Goal: Check status: Check status

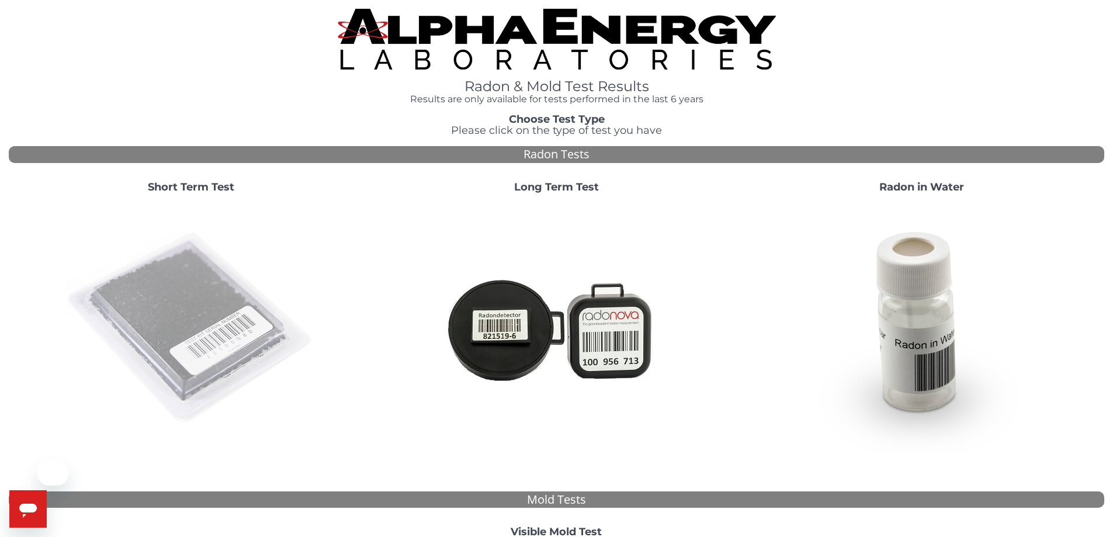
click at [223, 294] on img at bounding box center [190, 328] width 251 height 251
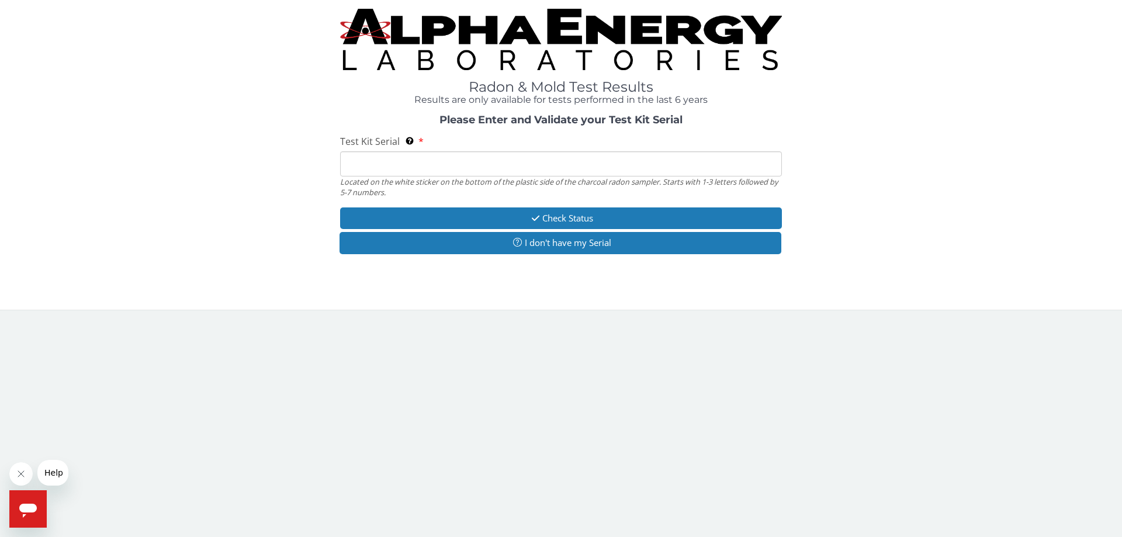
click at [523, 157] on input "Test Kit Serial Located on the white sticker on the bottom of the plastic side …" at bounding box center [561, 163] width 442 height 25
type input "FE427518"
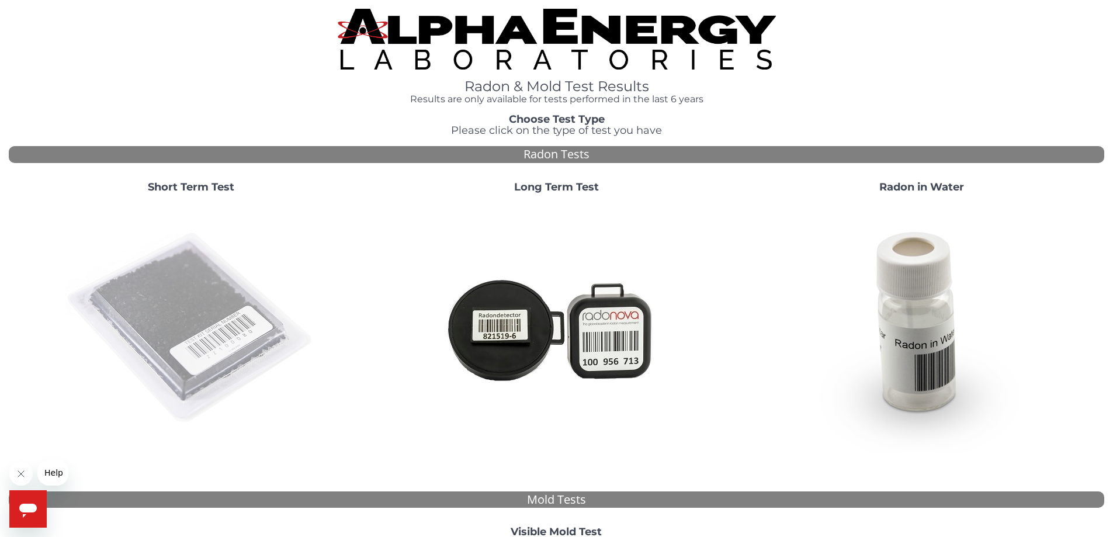
click at [200, 302] on img at bounding box center [190, 328] width 251 height 251
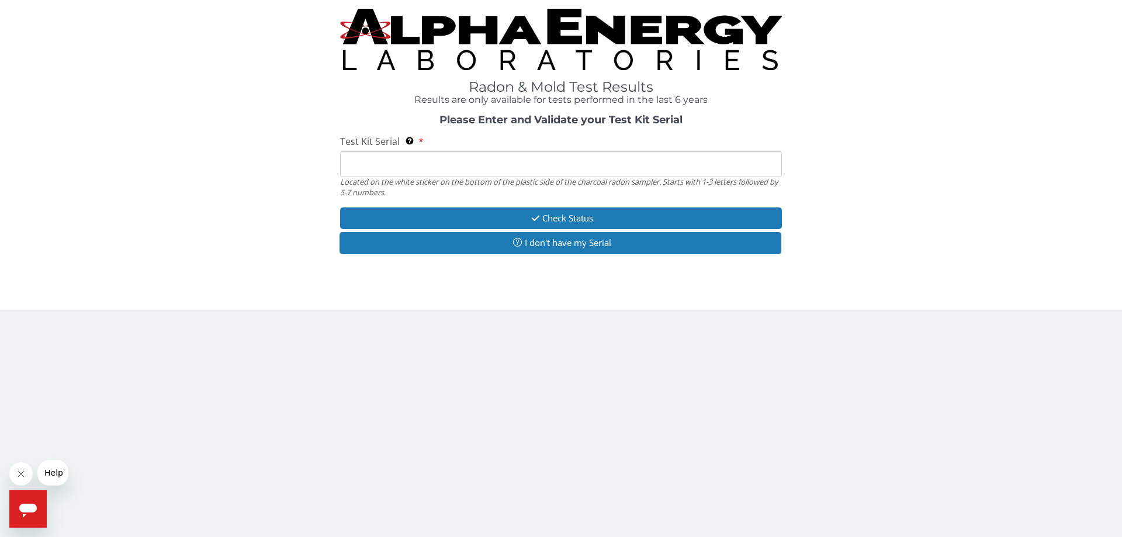
click at [434, 159] on input "Test Kit Serial Located on the white sticker on the bottom of the plastic side …" at bounding box center [561, 163] width 442 height 25
type input "FE427518"
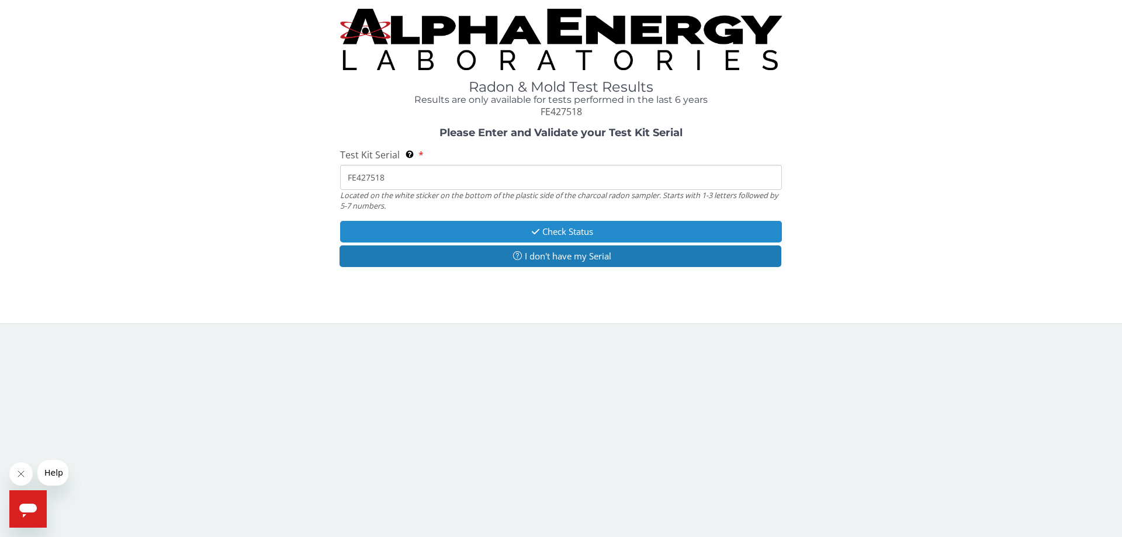
click at [561, 227] on button "Check Status" at bounding box center [561, 232] width 442 height 22
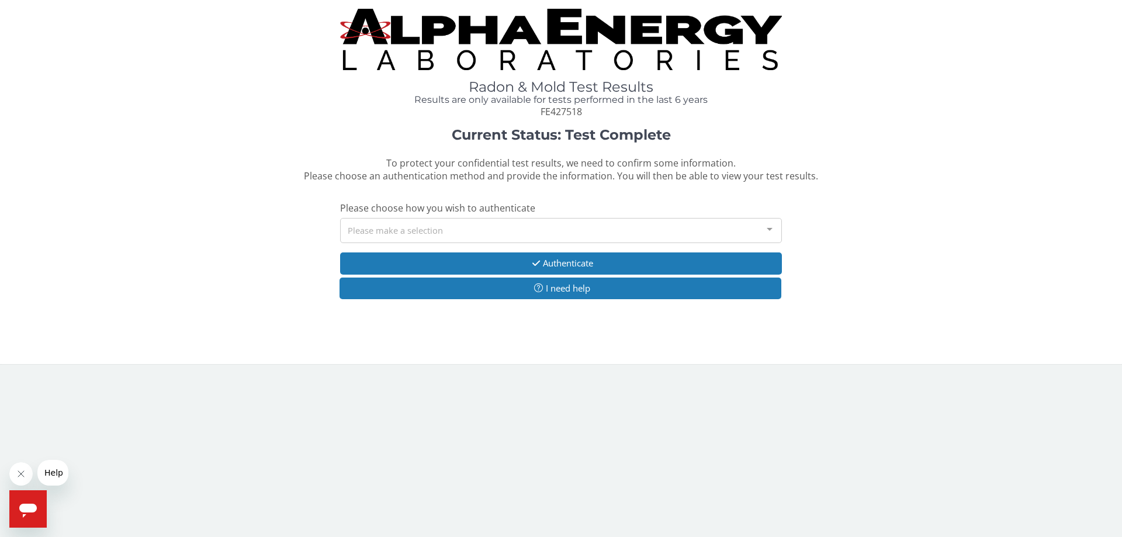
click at [561, 227] on div "Please make a selection" at bounding box center [561, 230] width 442 height 25
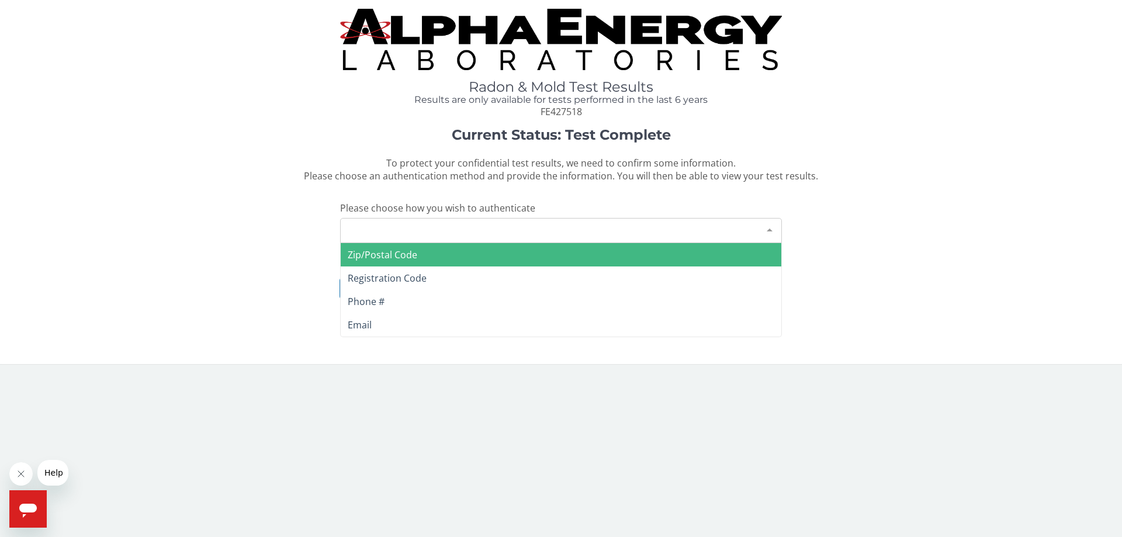
click at [561, 227] on div "Please make a selection" at bounding box center [561, 230] width 442 height 25
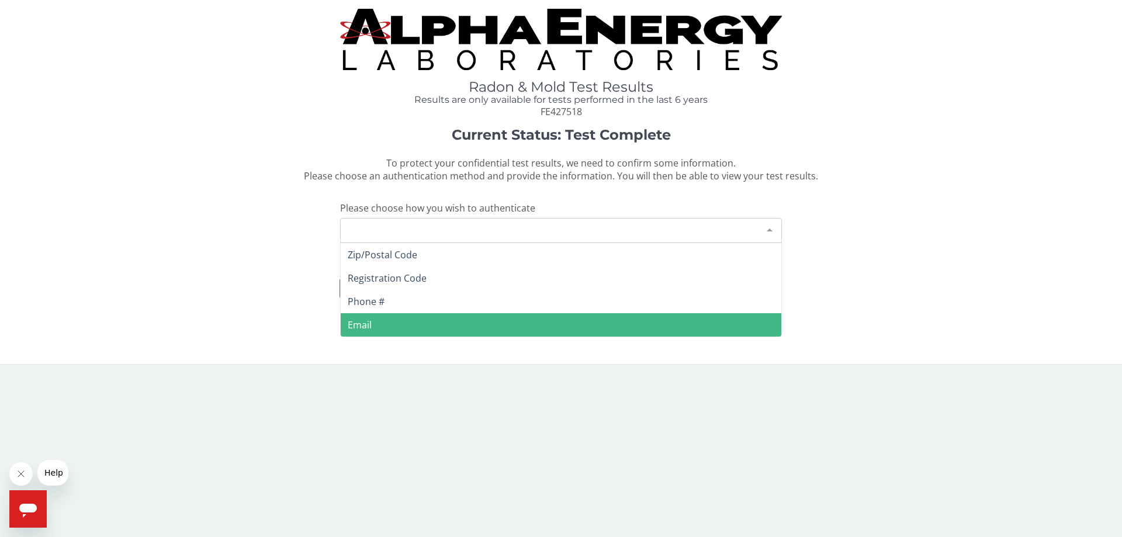
click at [376, 326] on span "Email" at bounding box center [561, 324] width 440 height 23
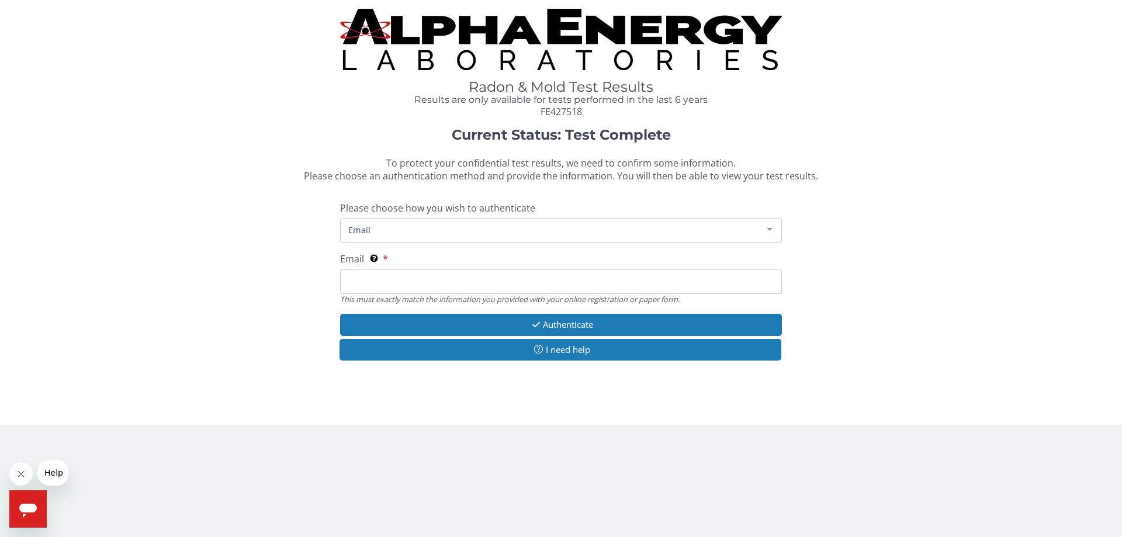
click at [390, 284] on input "Email This must exactly match the information you provided with your online reg…" at bounding box center [561, 281] width 442 height 25
type input "[EMAIL_ADDRESS][DOMAIN_NAME]"
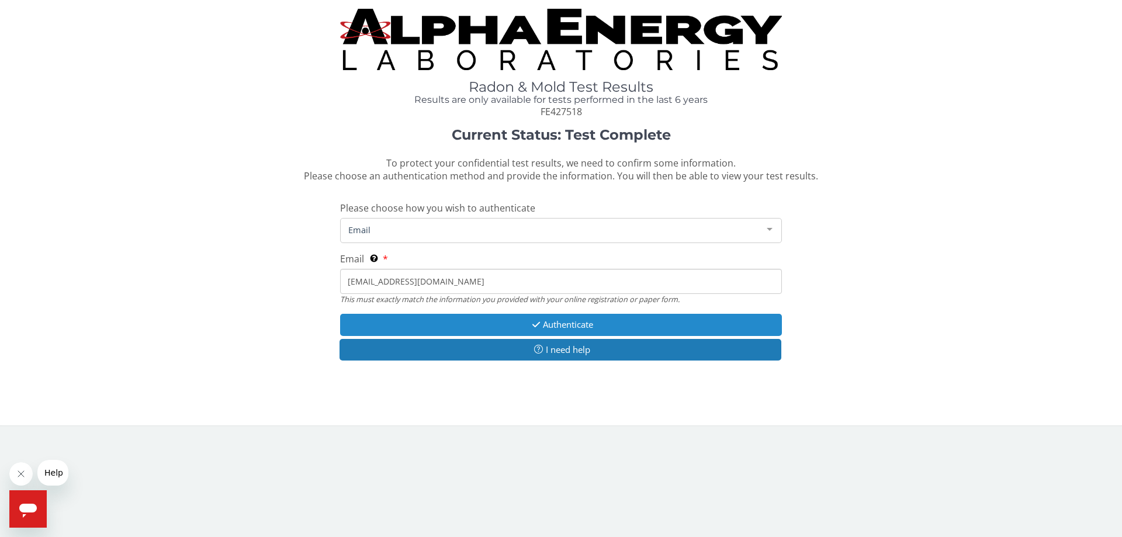
click at [531, 323] on icon "button" at bounding box center [535, 324] width 13 height 9
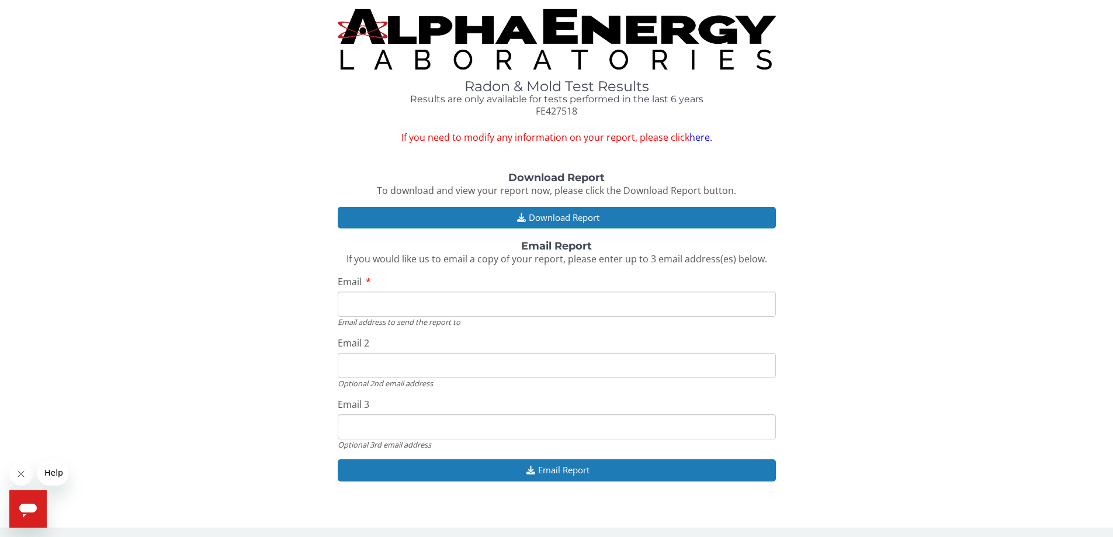
click at [408, 300] on input "Email" at bounding box center [557, 304] width 438 height 25
type input "[EMAIL_ADDRESS][DOMAIN_NAME]"
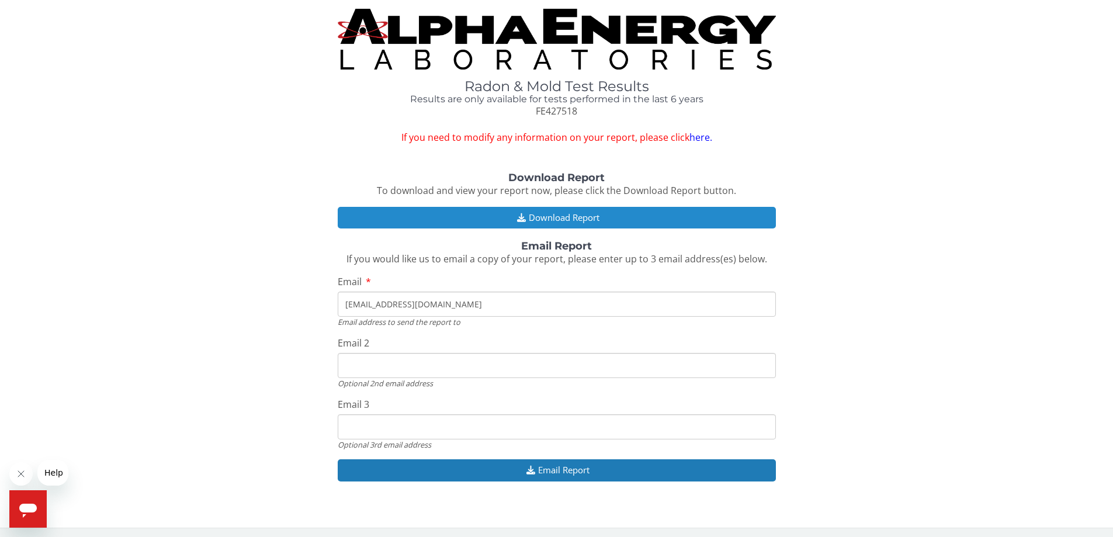
click at [575, 214] on button "Download Report" at bounding box center [557, 218] width 438 height 22
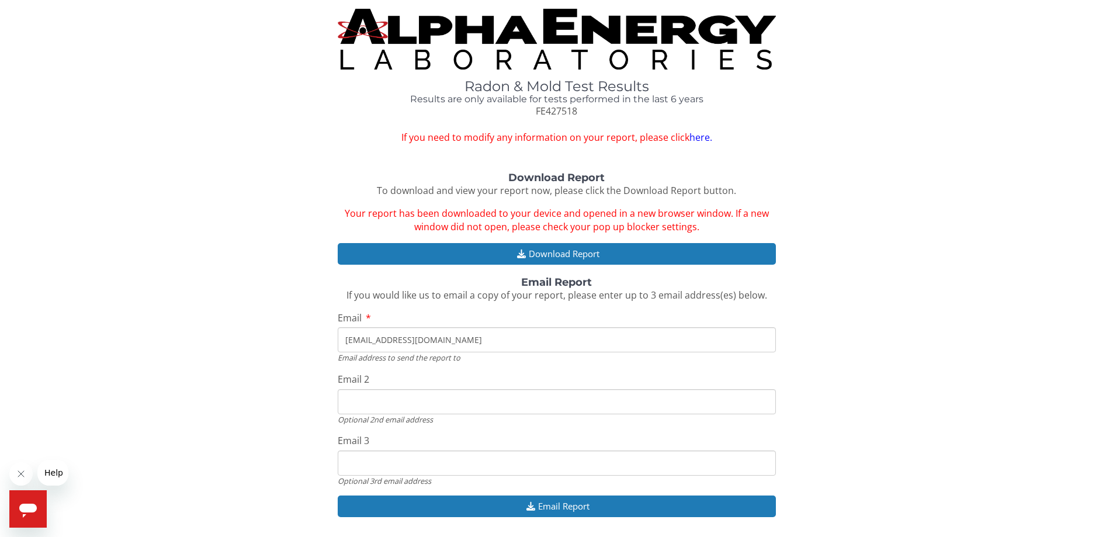
click at [533, 27] on img at bounding box center [557, 39] width 438 height 61
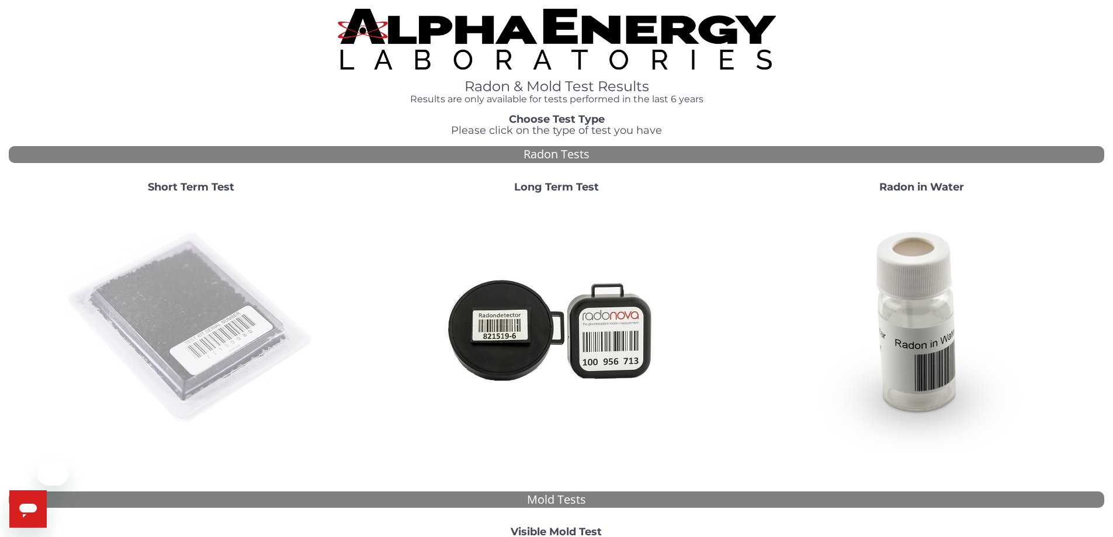
click at [217, 317] on img at bounding box center [190, 328] width 251 height 251
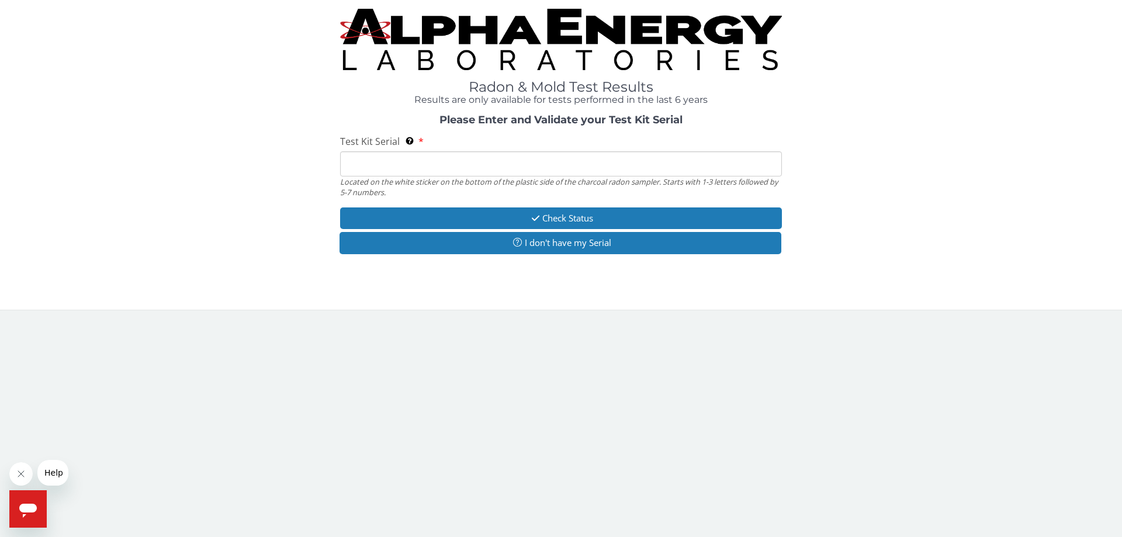
click at [471, 166] on input "Test Kit Serial Located on the white sticker on the bottom of the plastic side …" at bounding box center [561, 163] width 442 height 25
click at [411, 159] on input "Test Kit Serial Located on the white sticker on the bottom of the plastic side …" at bounding box center [561, 163] width 442 height 25
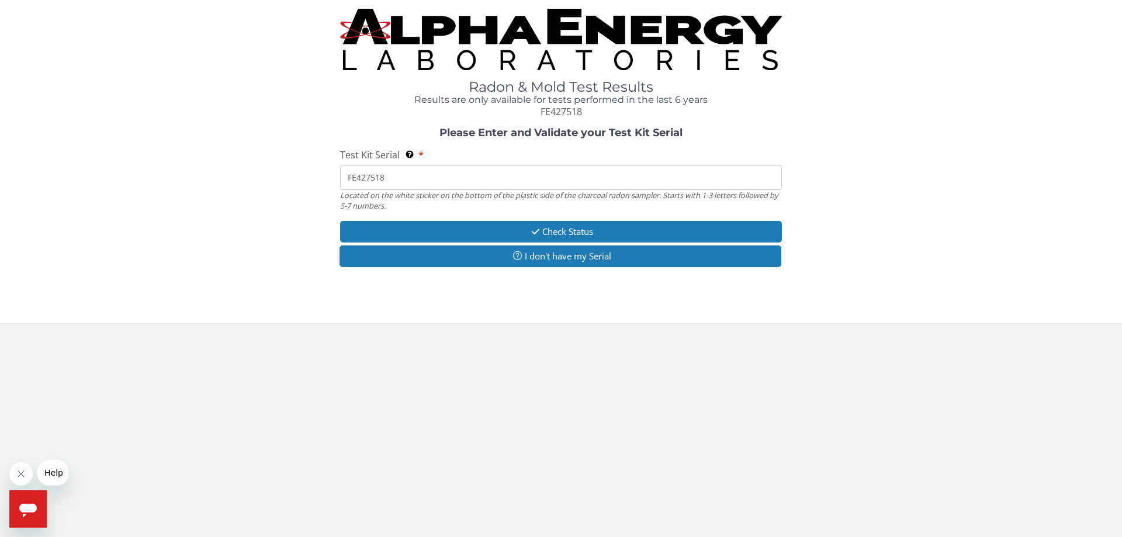
click at [408, 177] on input "FE427518" at bounding box center [561, 177] width 442 height 25
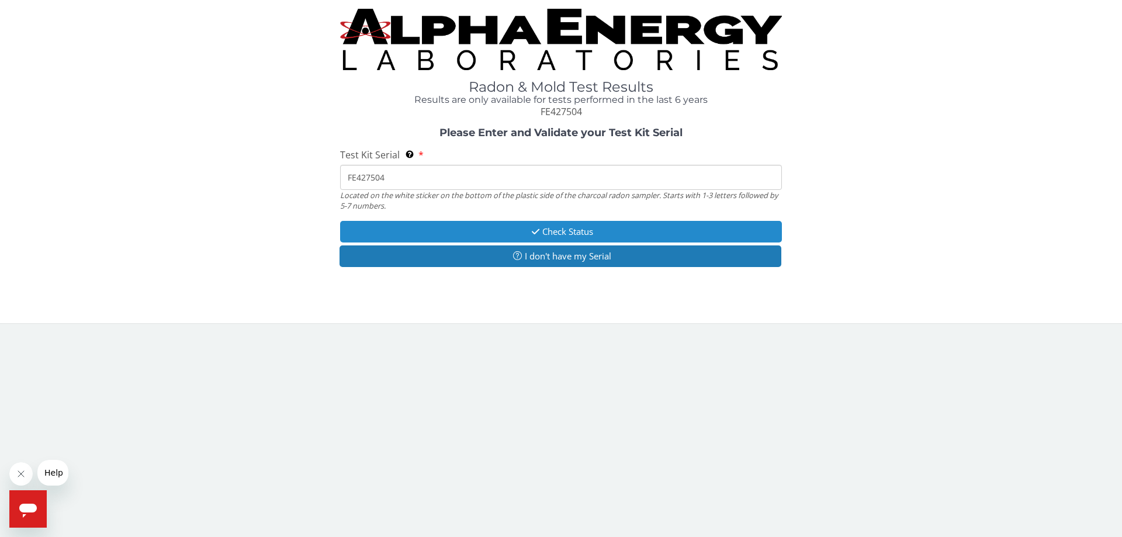
type input "FE427504"
click at [549, 230] on button "Check Status" at bounding box center [561, 232] width 442 height 22
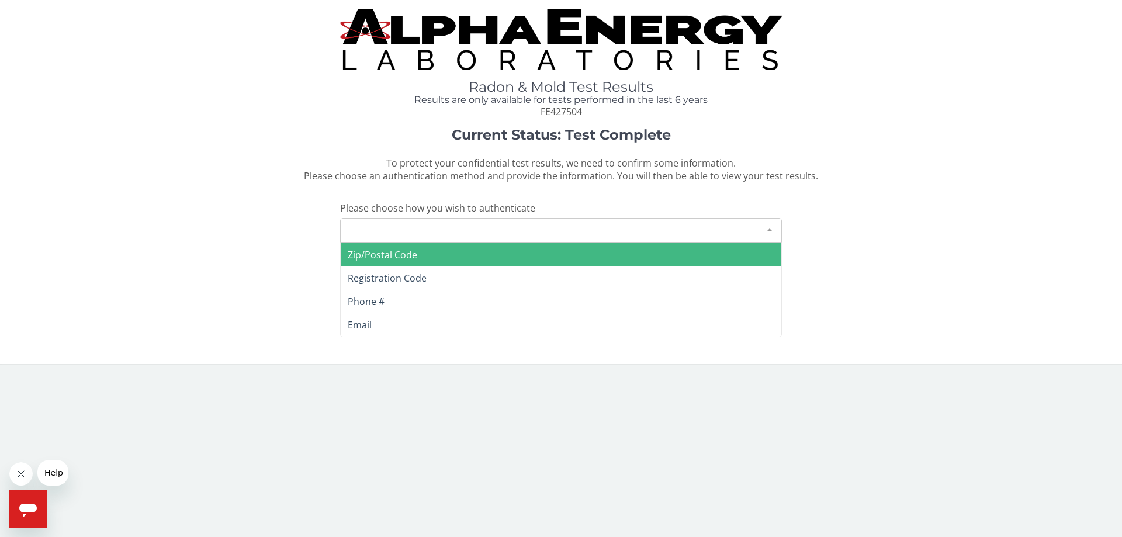
click at [549, 230] on div "Please make a selection" at bounding box center [561, 230] width 442 height 25
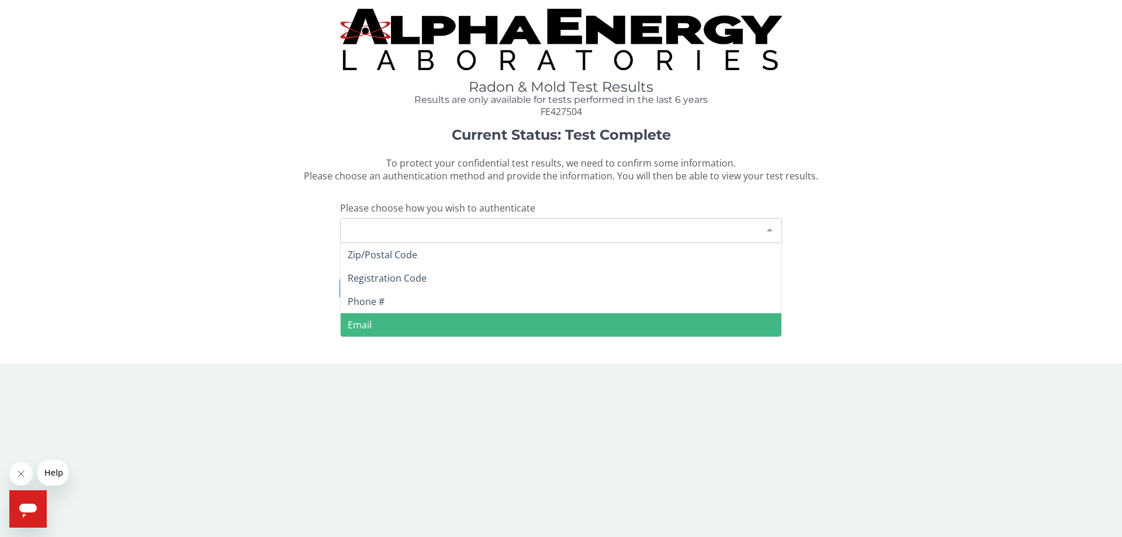
click at [447, 320] on span "Email" at bounding box center [561, 324] width 440 height 23
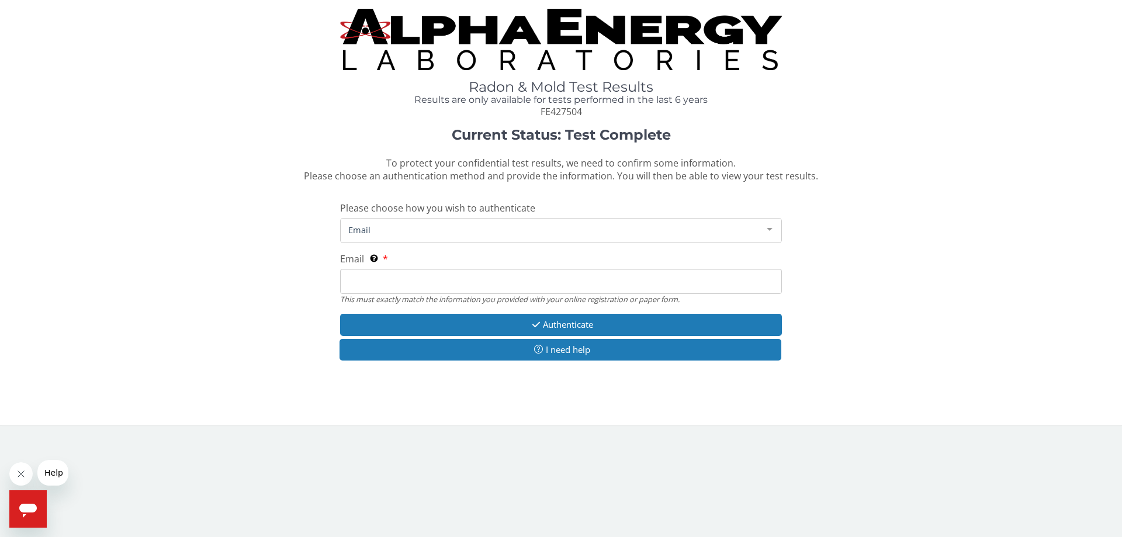
click at [437, 278] on input "Email This must exactly match the information you provided with your online reg…" at bounding box center [561, 281] width 442 height 25
type input "[EMAIL_ADDRESS][DOMAIN_NAME]"
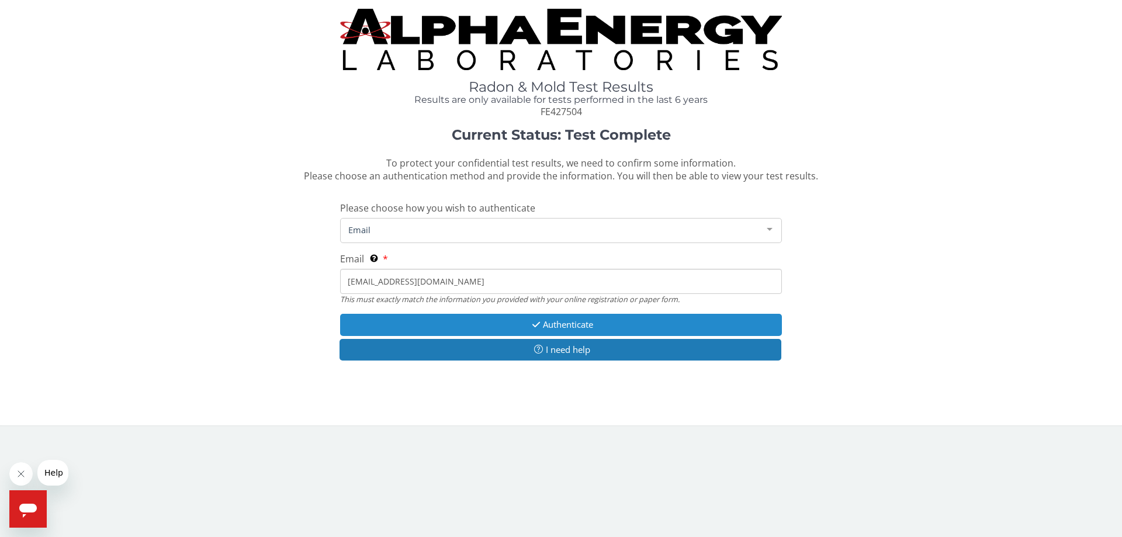
click at [525, 325] on button "Authenticate" at bounding box center [561, 325] width 442 height 22
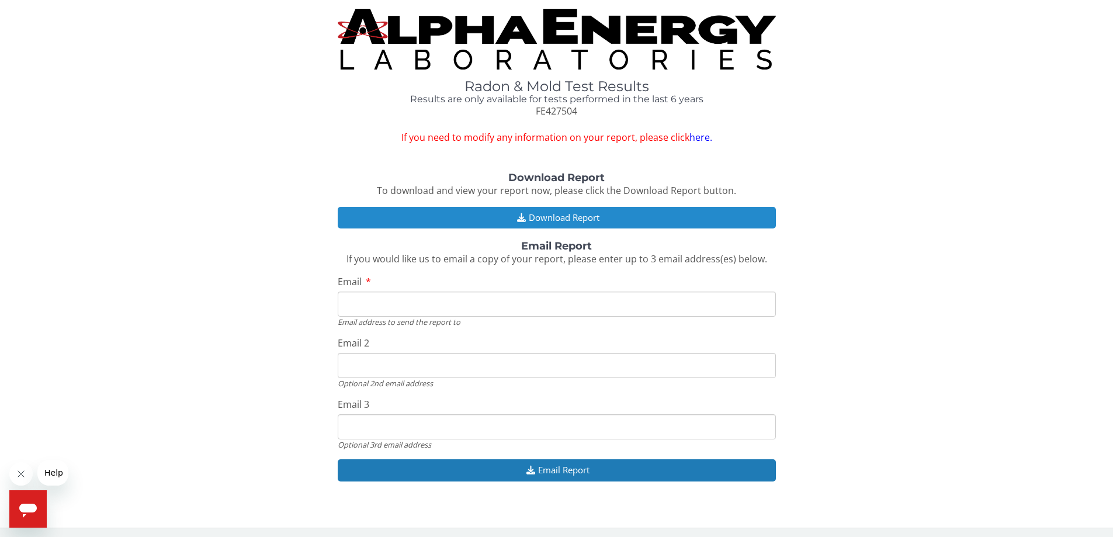
click at [557, 215] on button "Download Report" at bounding box center [557, 218] width 438 height 22
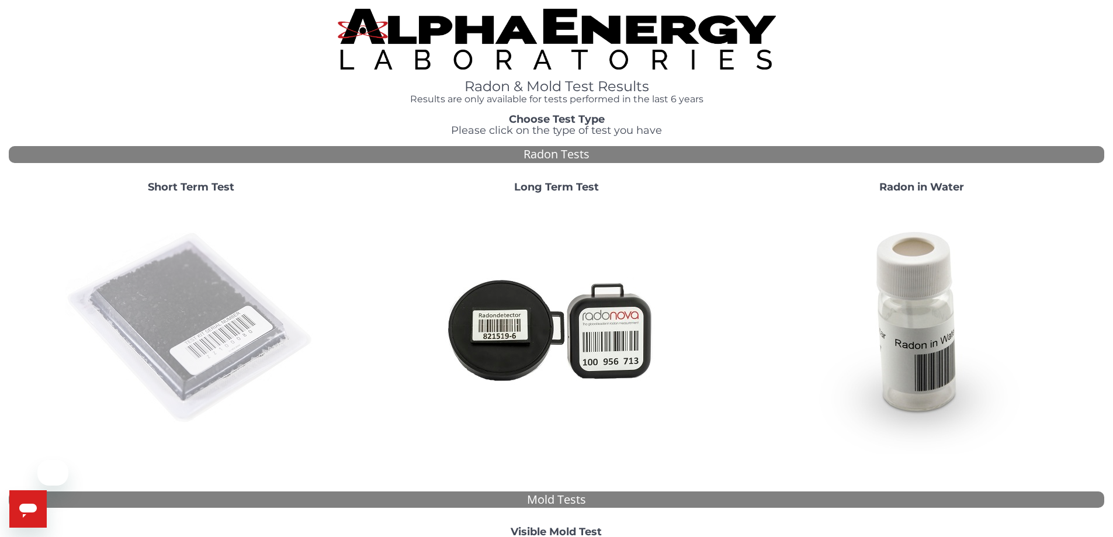
click at [221, 360] on img at bounding box center [190, 328] width 251 height 251
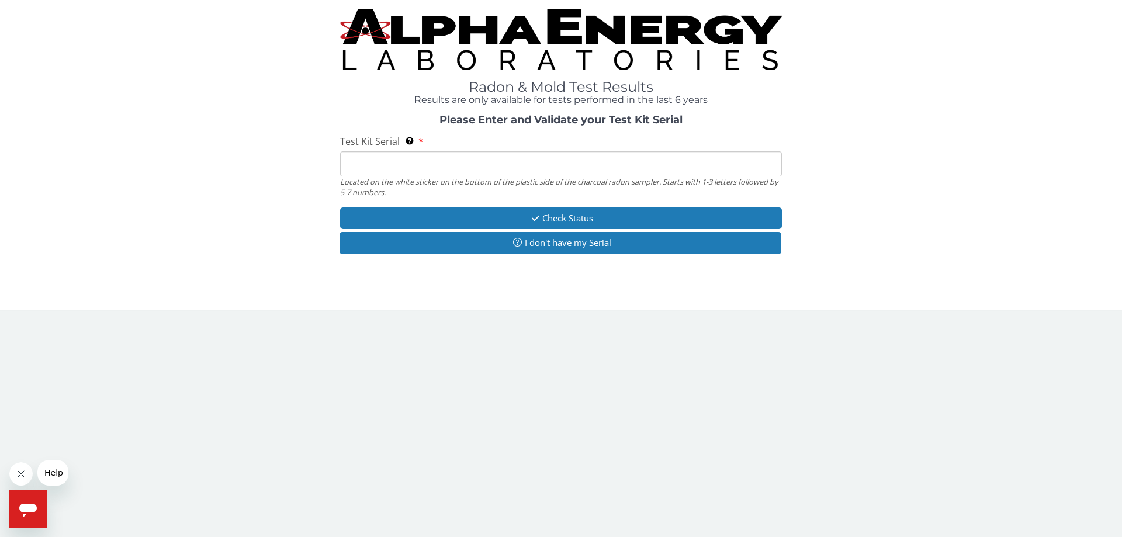
click at [406, 166] on input "Test Kit Serial Located on the white sticker on the bottom of the plastic side …" at bounding box center [561, 163] width 442 height 25
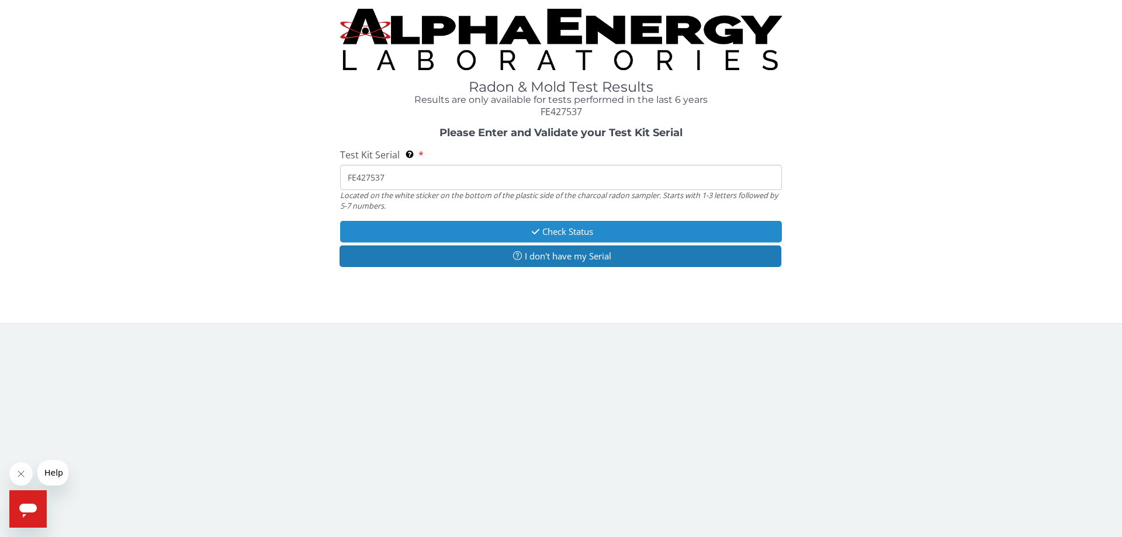
type input "FE427537"
click at [531, 228] on icon "button" at bounding box center [535, 231] width 13 height 9
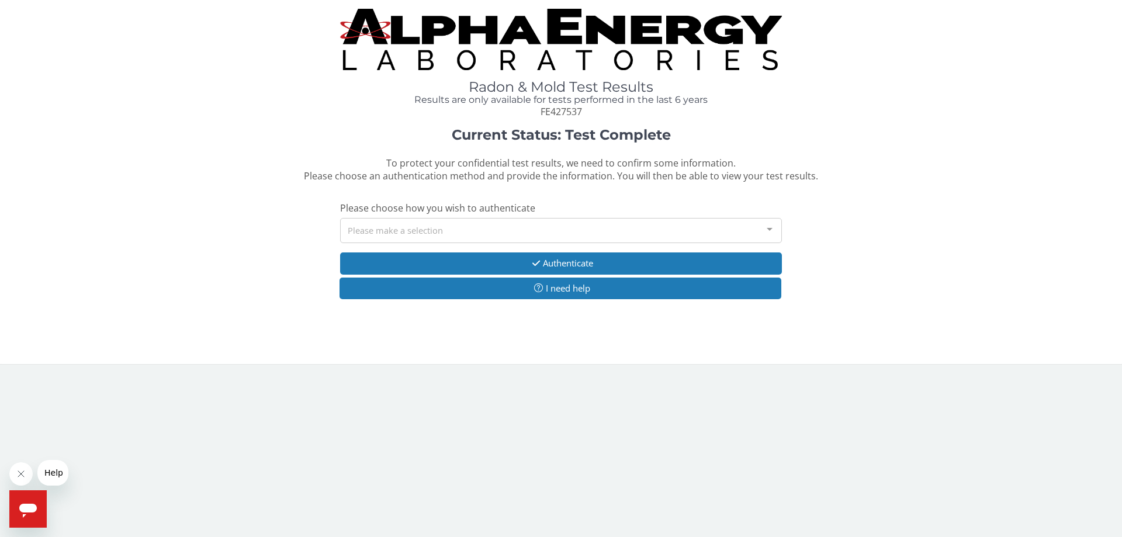
click at [530, 228] on div "Please make a selection" at bounding box center [561, 230] width 442 height 25
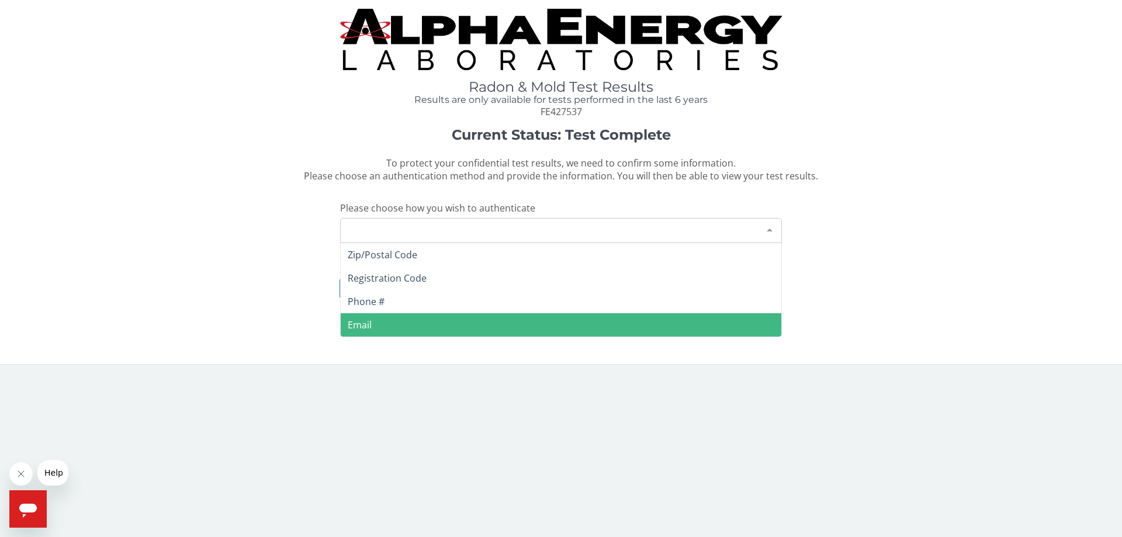
click at [431, 320] on span "Email" at bounding box center [561, 324] width 440 height 23
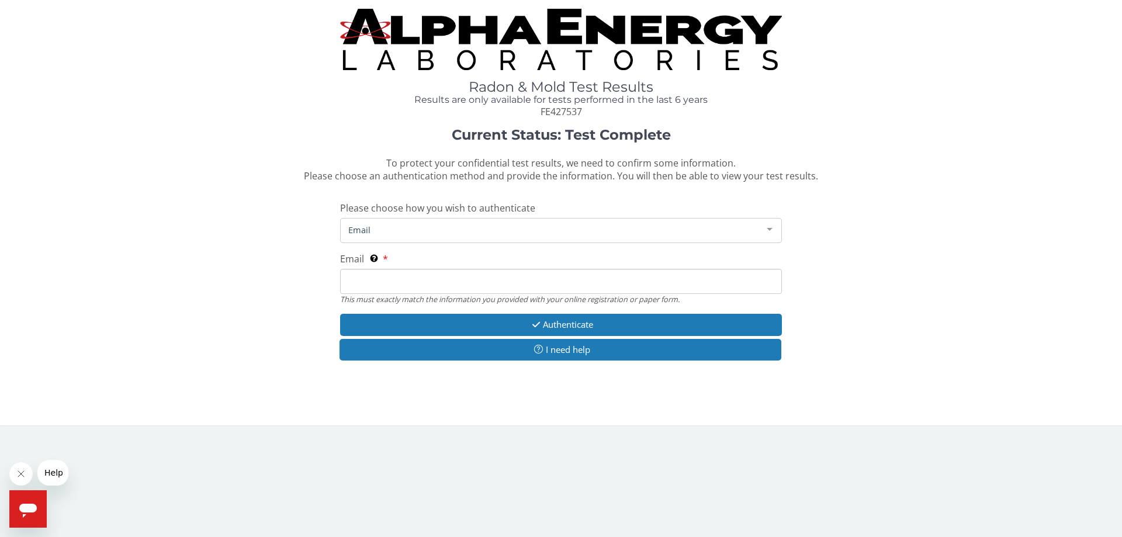
click at [441, 287] on input "Email This must exactly match the information you provided with your online reg…" at bounding box center [561, 281] width 442 height 25
type input "[EMAIL_ADDRESS][DOMAIN_NAME]"
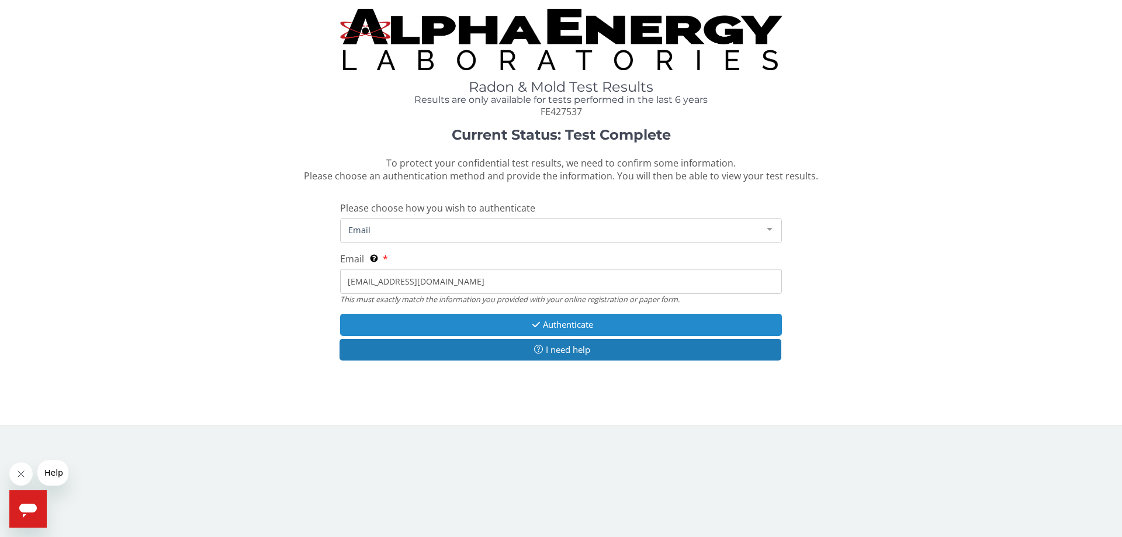
click at [543, 327] on button "Authenticate" at bounding box center [561, 325] width 442 height 22
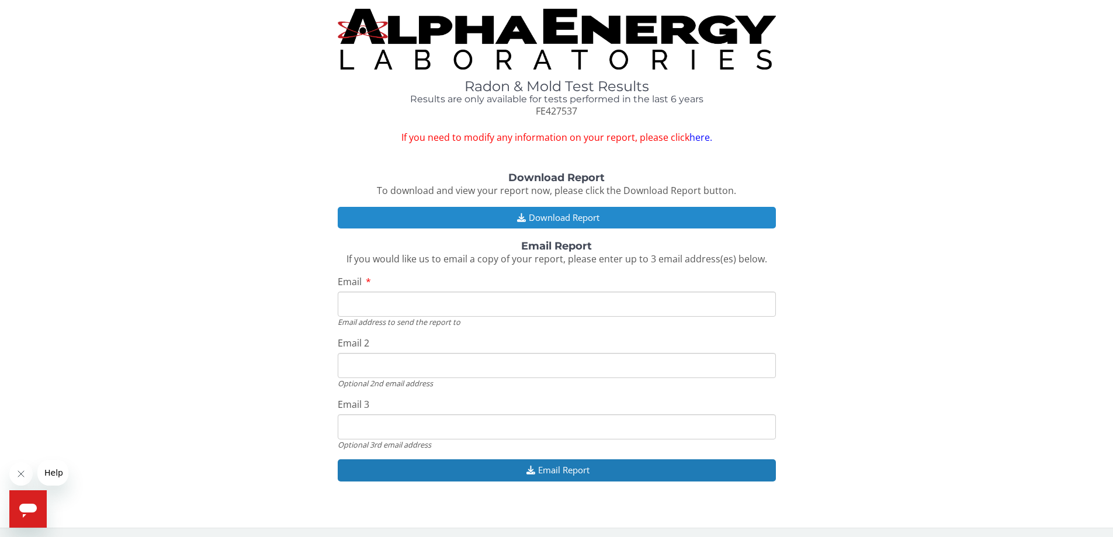
click at [531, 225] on button "Download Report" at bounding box center [557, 218] width 438 height 22
